Goal: Navigation & Orientation: Understand site structure

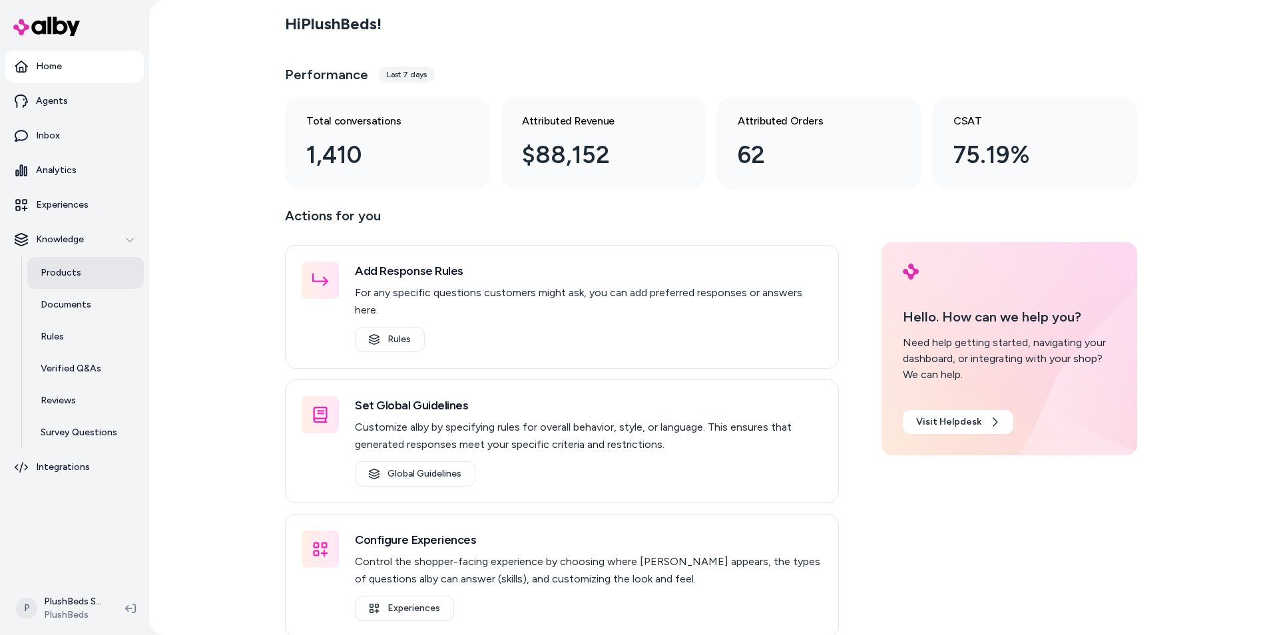
click at [53, 270] on p "Products" at bounding box center [61, 272] width 41 height 13
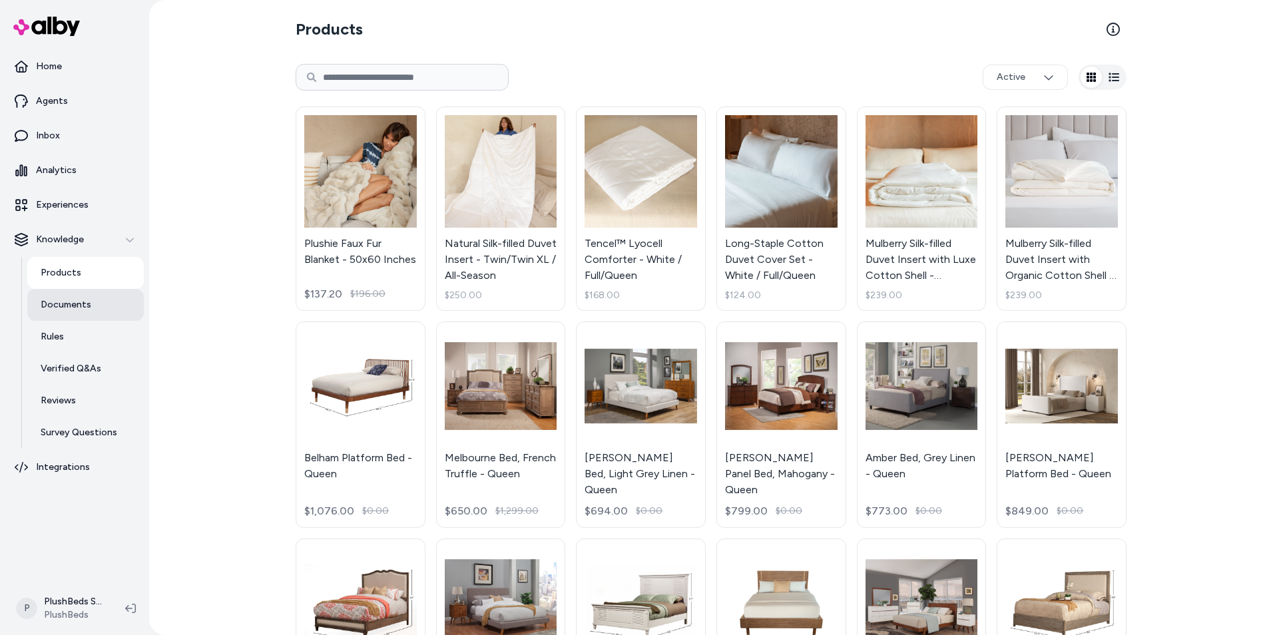
click at [55, 304] on p "Documents" at bounding box center [66, 304] width 51 height 13
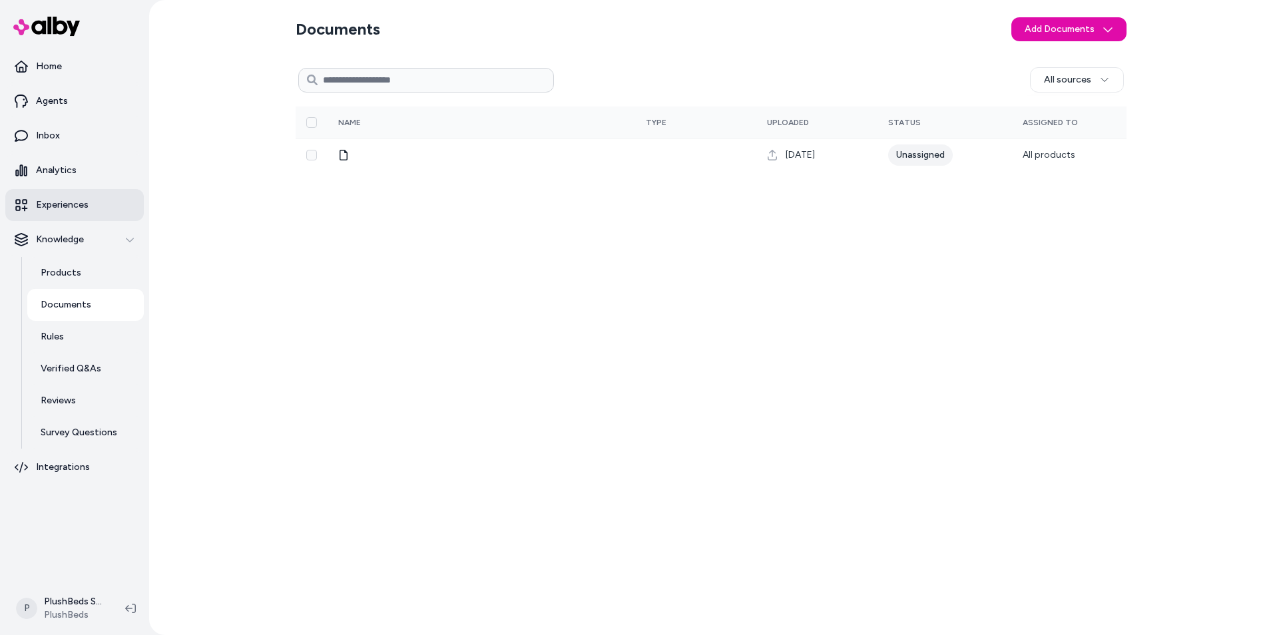
click at [48, 205] on p "Experiences" at bounding box center [62, 204] width 53 height 13
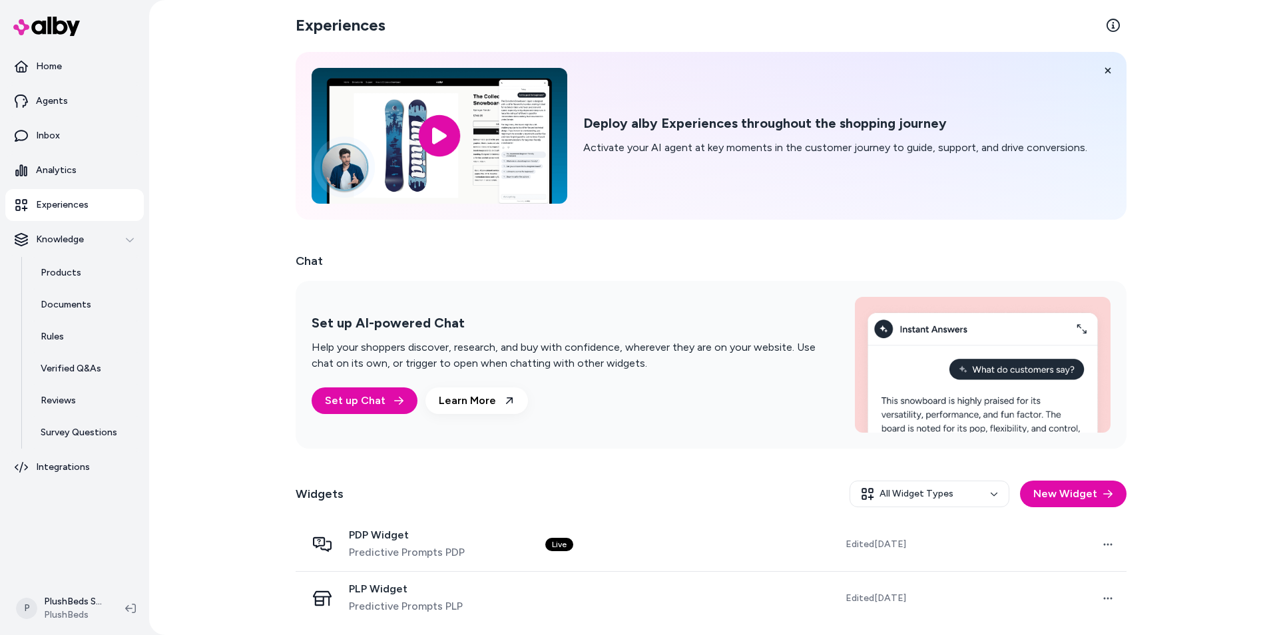
scroll to position [5, 0]
click at [45, 99] on p "Agents" at bounding box center [52, 101] width 32 height 13
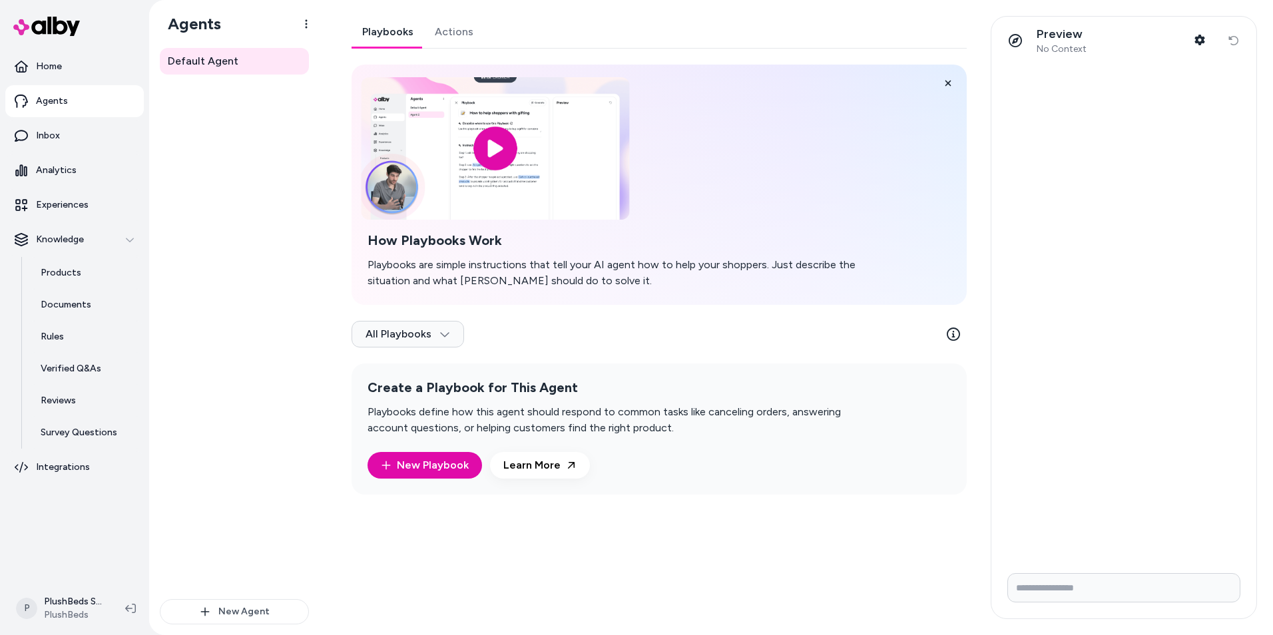
click at [498, 144] on input "image" at bounding box center [495, 148] width 268 height 142
